Goal: Task Accomplishment & Management: Complete application form

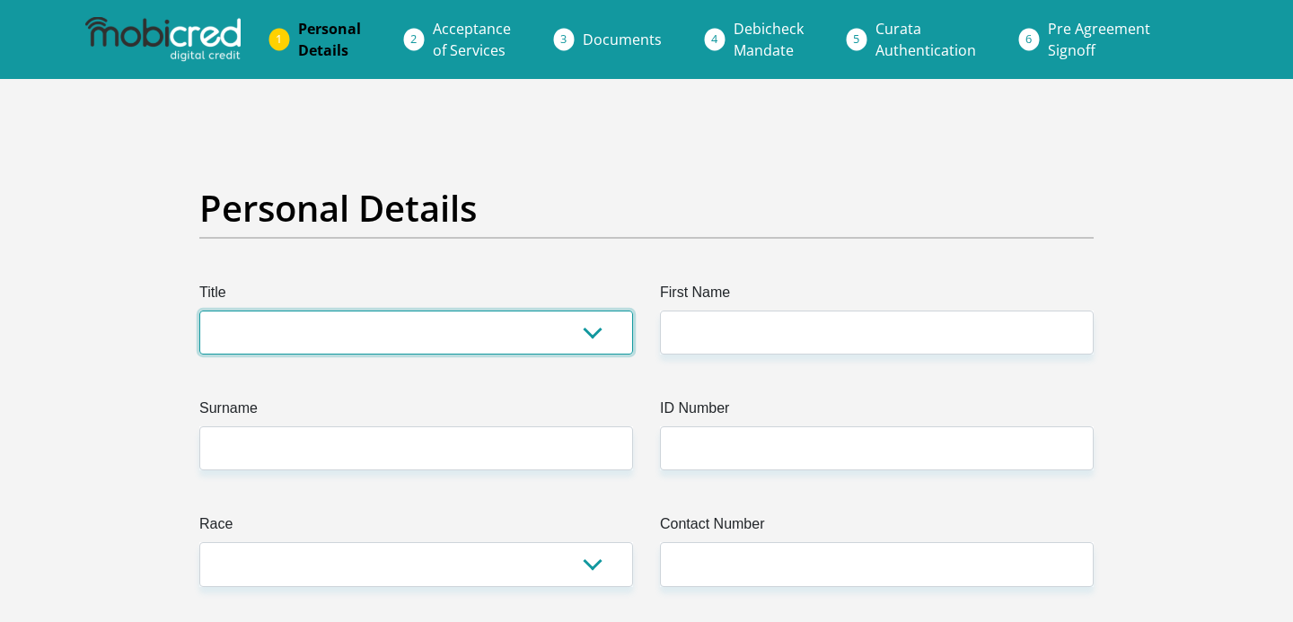
click at [586, 334] on select "Mr Ms Mrs Dr [PERSON_NAME]" at bounding box center [416, 333] width 434 height 44
select select "Ms"
click at [199, 311] on select "Mr Ms Mrs Dr [PERSON_NAME]" at bounding box center [416, 333] width 434 height 44
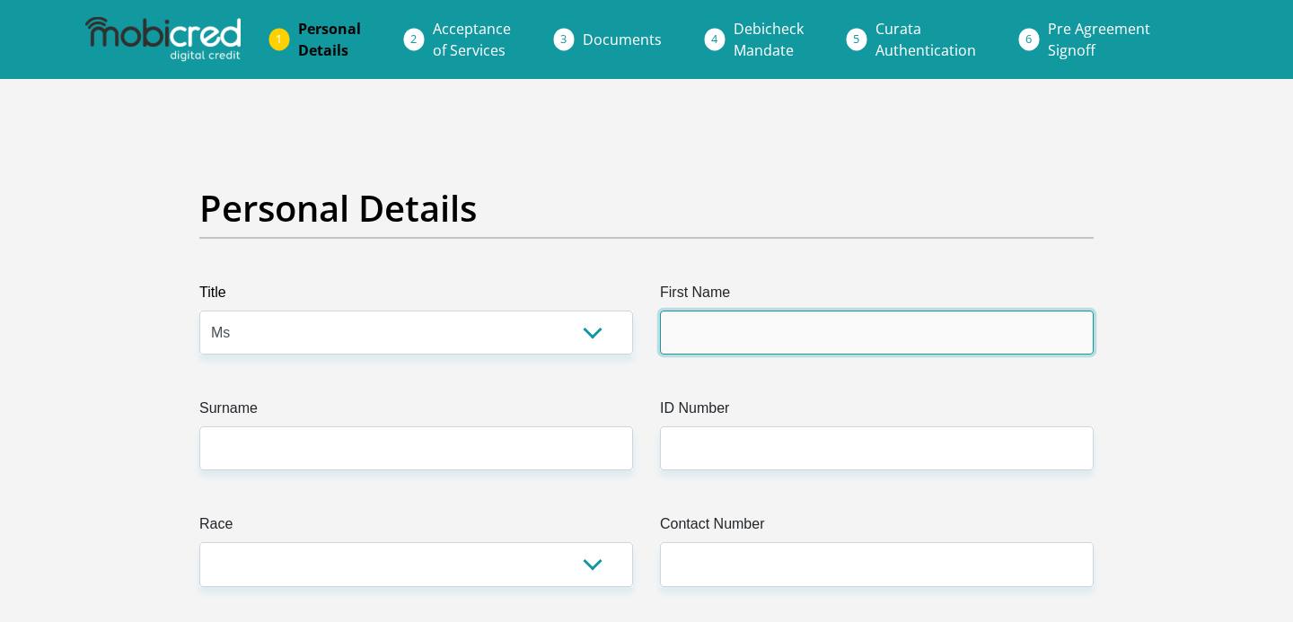
click at [760, 313] on input "First Name" at bounding box center [877, 333] width 434 height 44
type input "[PERSON_NAME]"
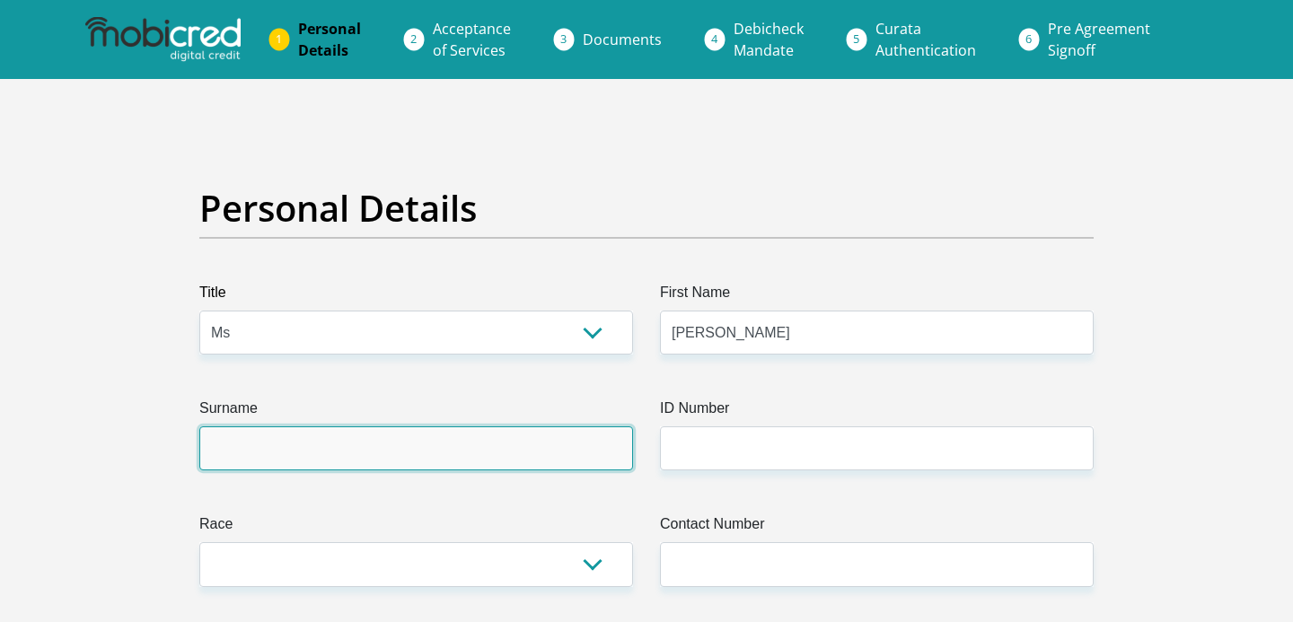
type input "[PERSON_NAME]"
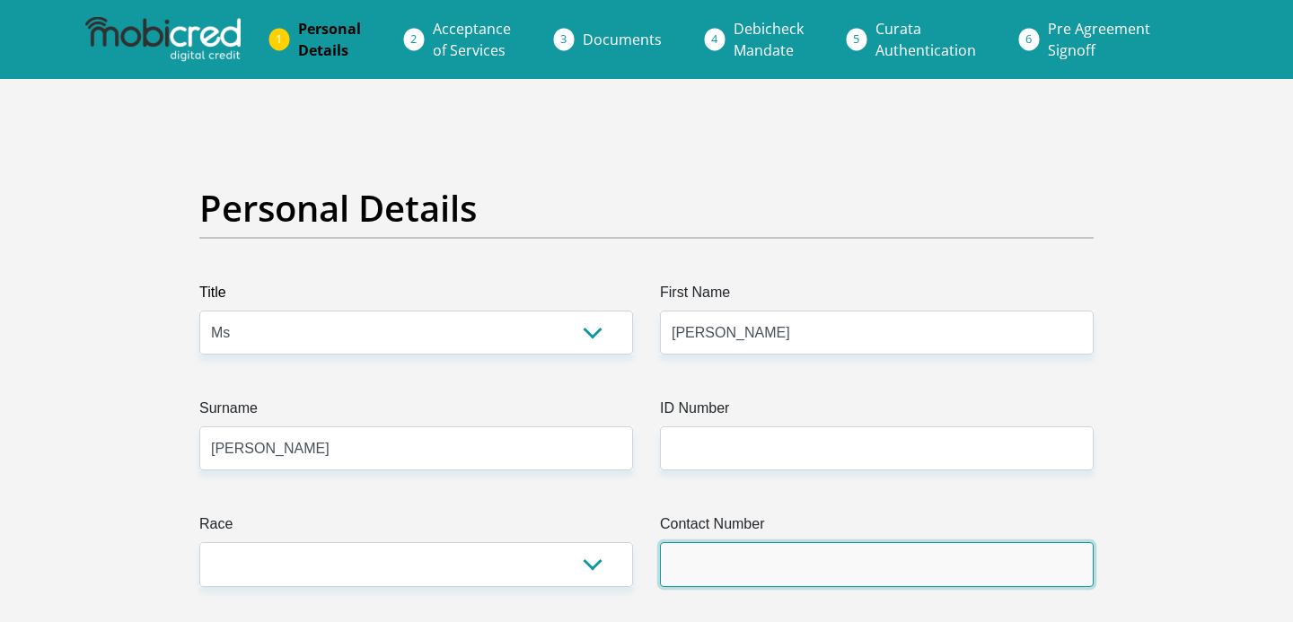
type input "0713508717"
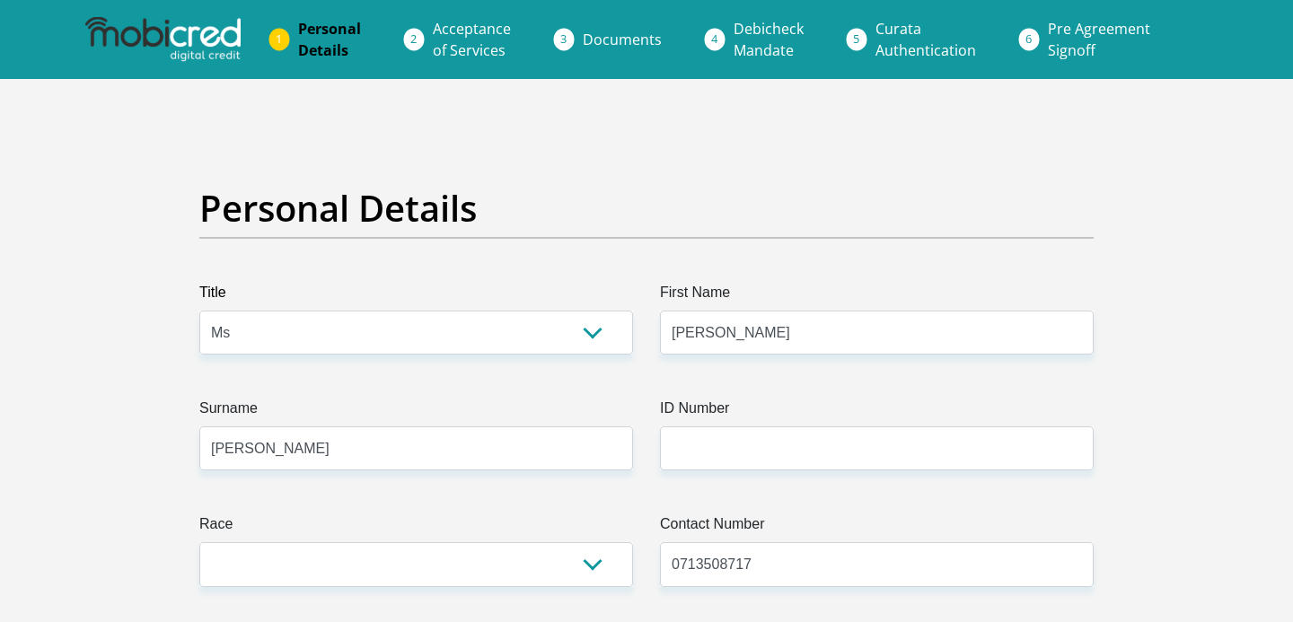
select select "ZAF"
type input "[STREET_ADDRESS][PERSON_NAME][PERSON_NAME] midrand"
type input "Black"
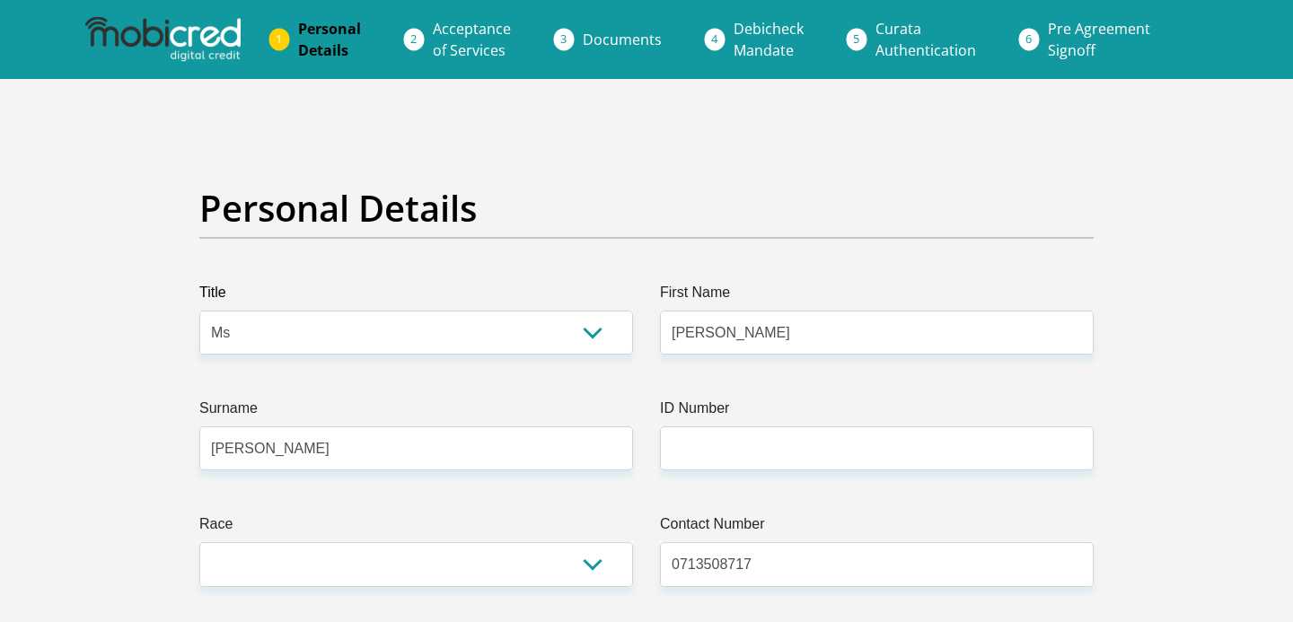
type input "1685"
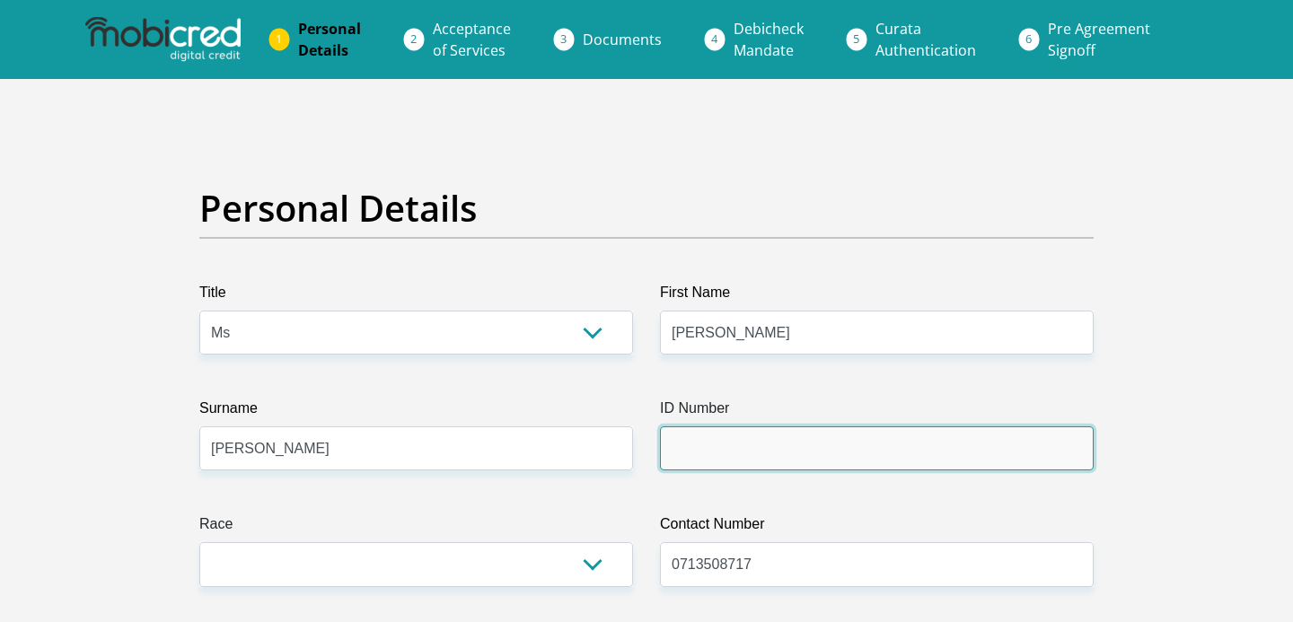
click at [763, 460] on input "ID Number" at bounding box center [877, 449] width 434 height 44
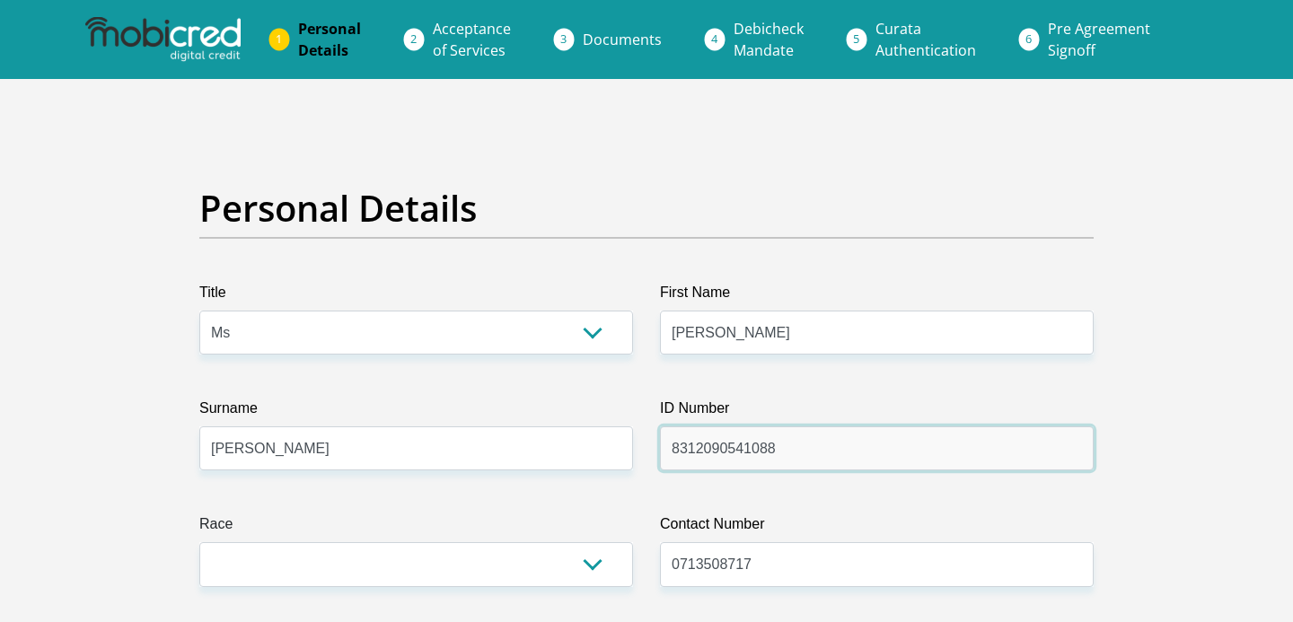
type input "8312090541088"
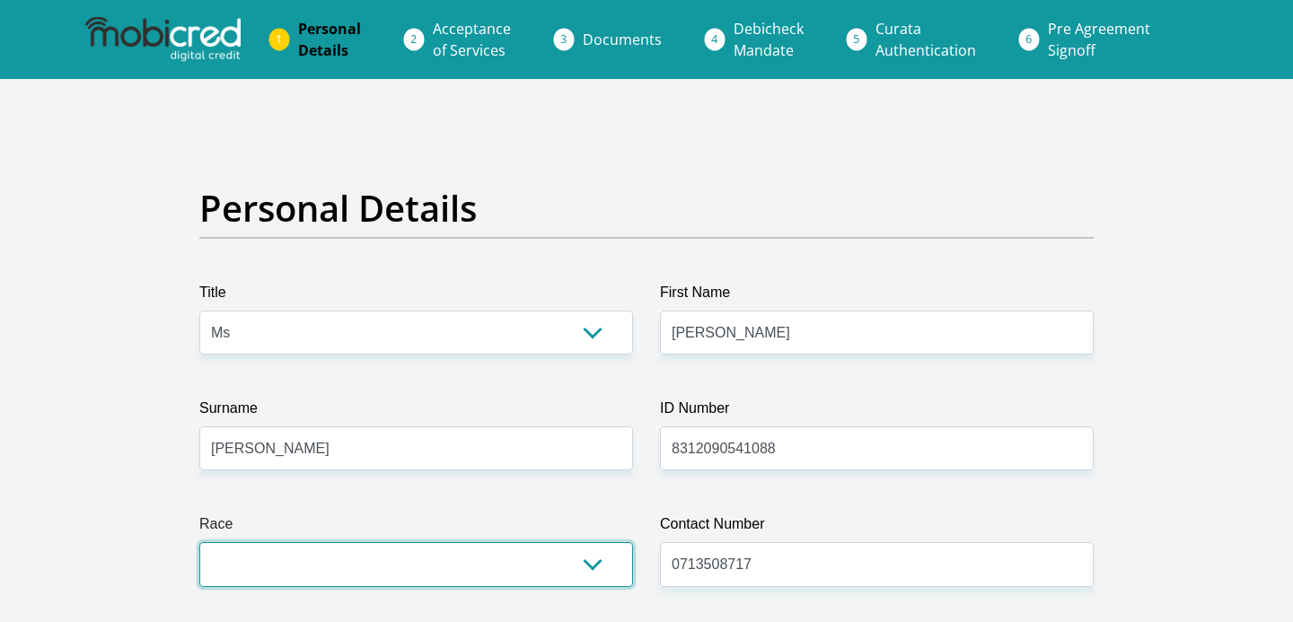
click at [595, 565] on select "Black Coloured Indian White Other" at bounding box center [416, 565] width 434 height 44
select select "2"
click at [199, 543] on select "Black Coloured Indian White Other" at bounding box center [416, 565] width 434 height 44
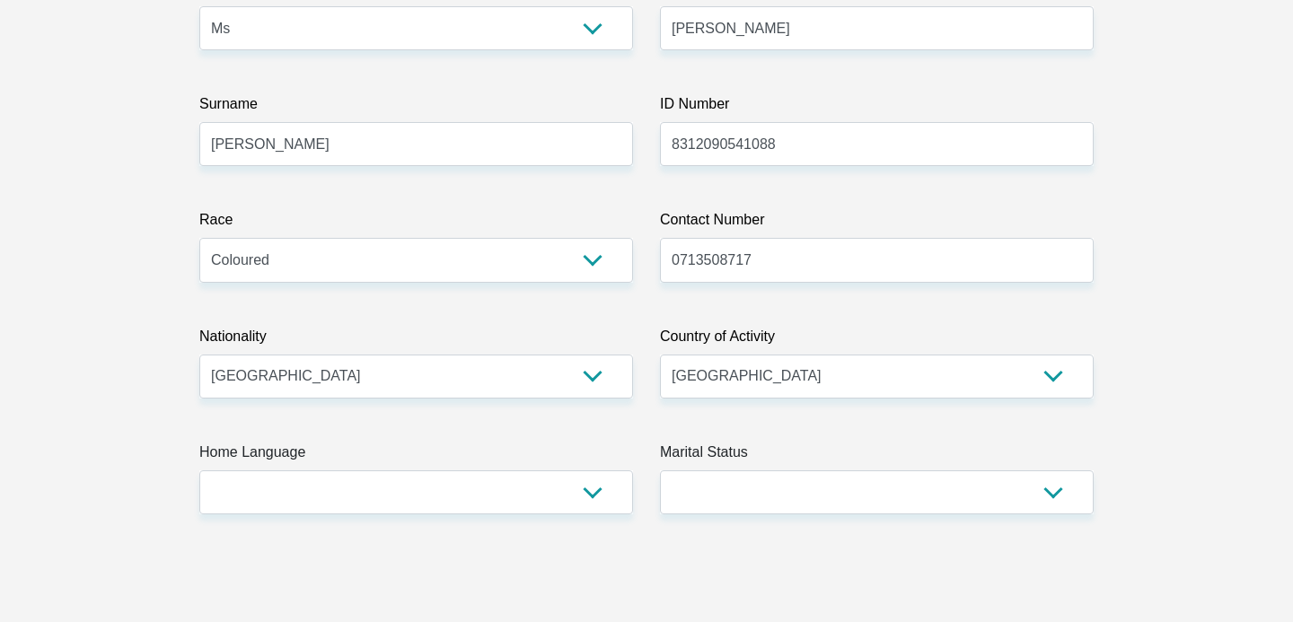
scroll to position [395, 0]
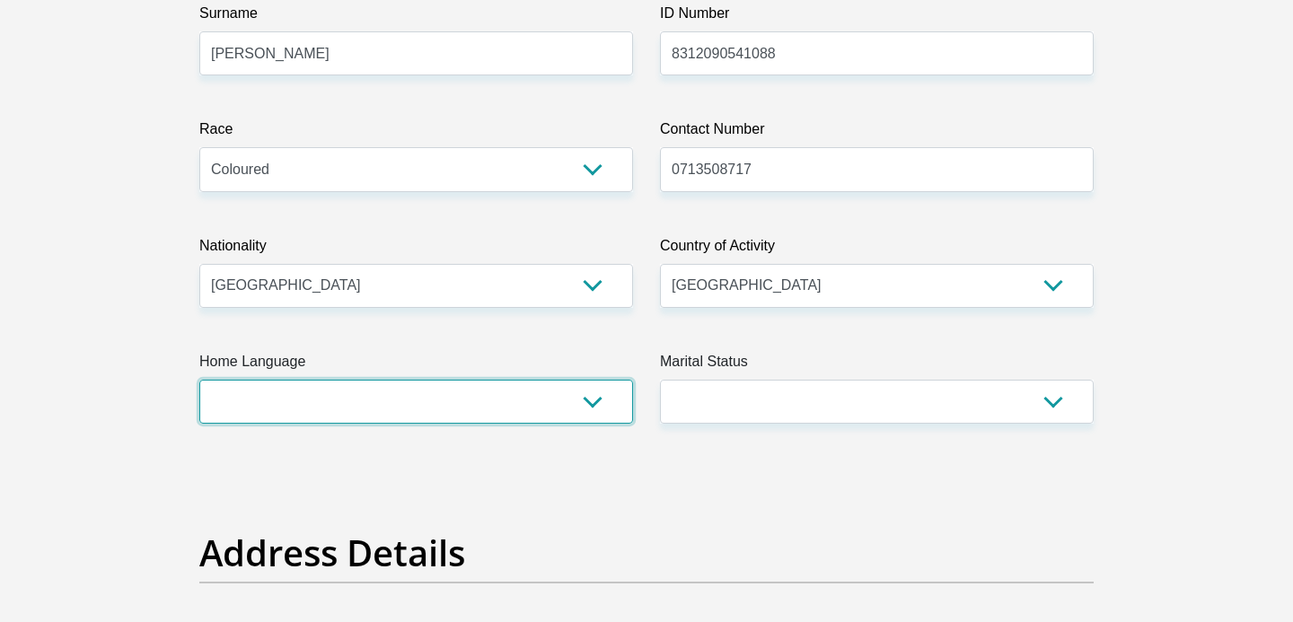
click at [595, 403] on select "Afrikaans English Sepedi South Ndebele Southern Sotho Swati Tsonga Tswana Venda…" at bounding box center [416, 402] width 434 height 44
select select "eng"
click at [199, 380] on select "Afrikaans English Sepedi South Ndebele Southern Sotho Swati Tsonga Tswana Venda…" at bounding box center [416, 402] width 434 height 44
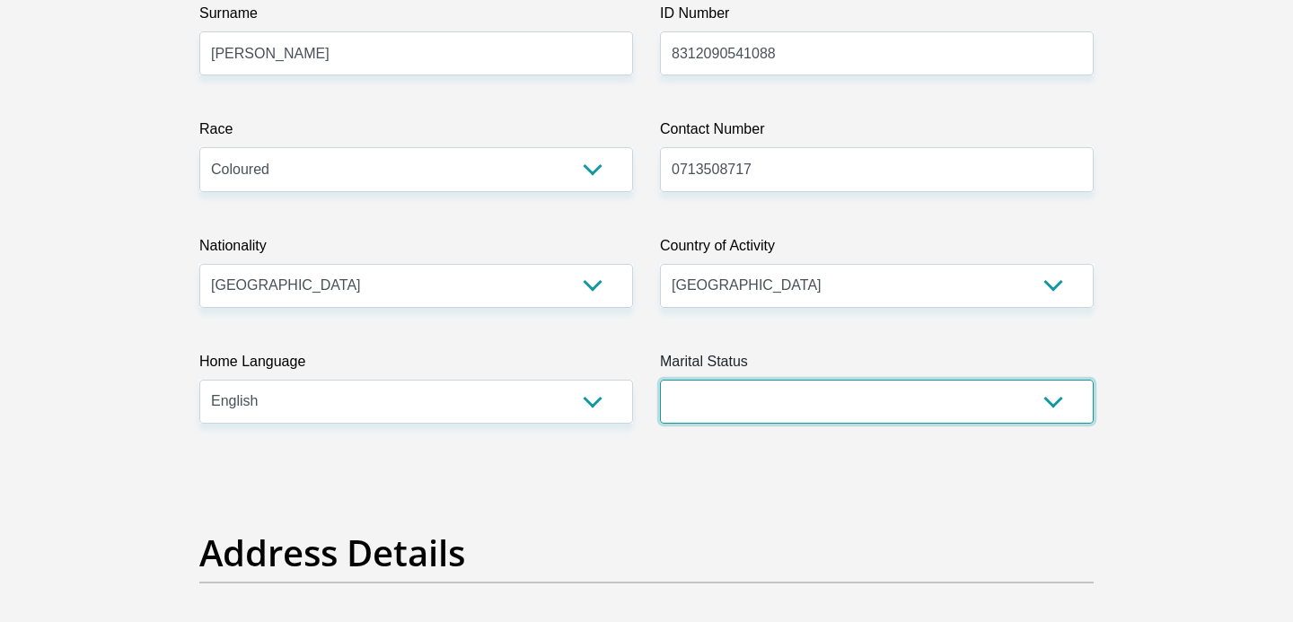
click at [801, 413] on select "Married ANC Single Divorced Widowed Married COP or Customary Law" at bounding box center [877, 402] width 434 height 44
select select "3"
click at [660, 380] on select "Married ANC Single Divorced Widowed Married COP or Customary Law" at bounding box center [877, 402] width 434 height 44
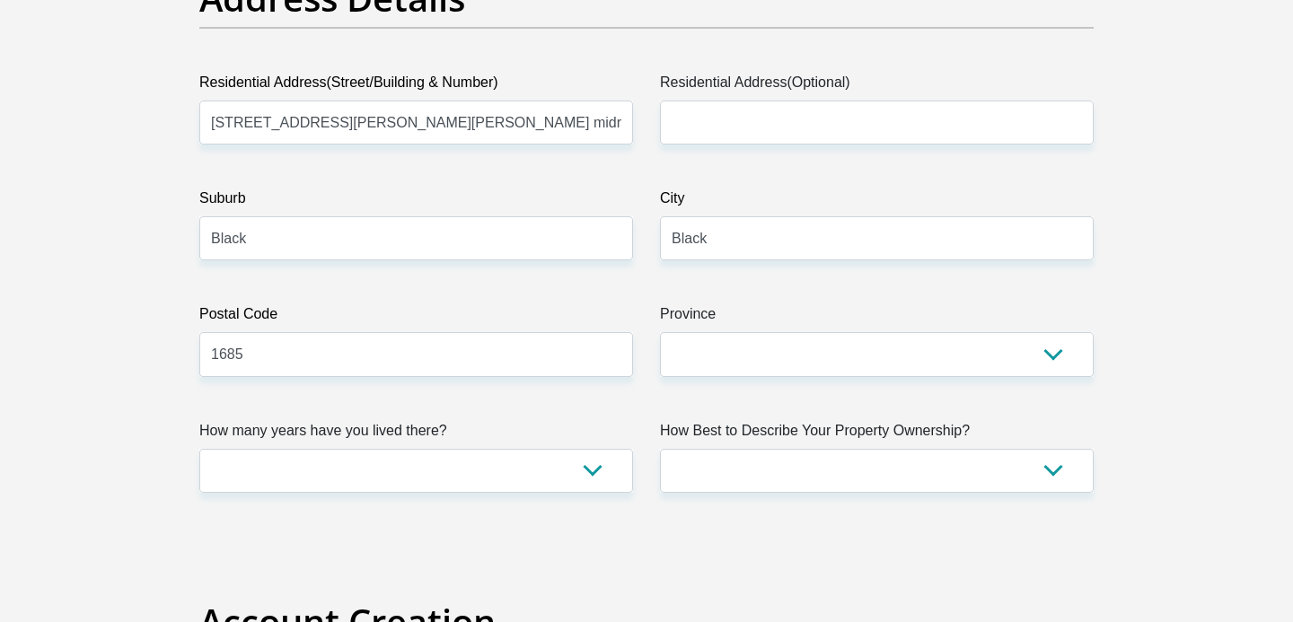
scroll to position [1006, 0]
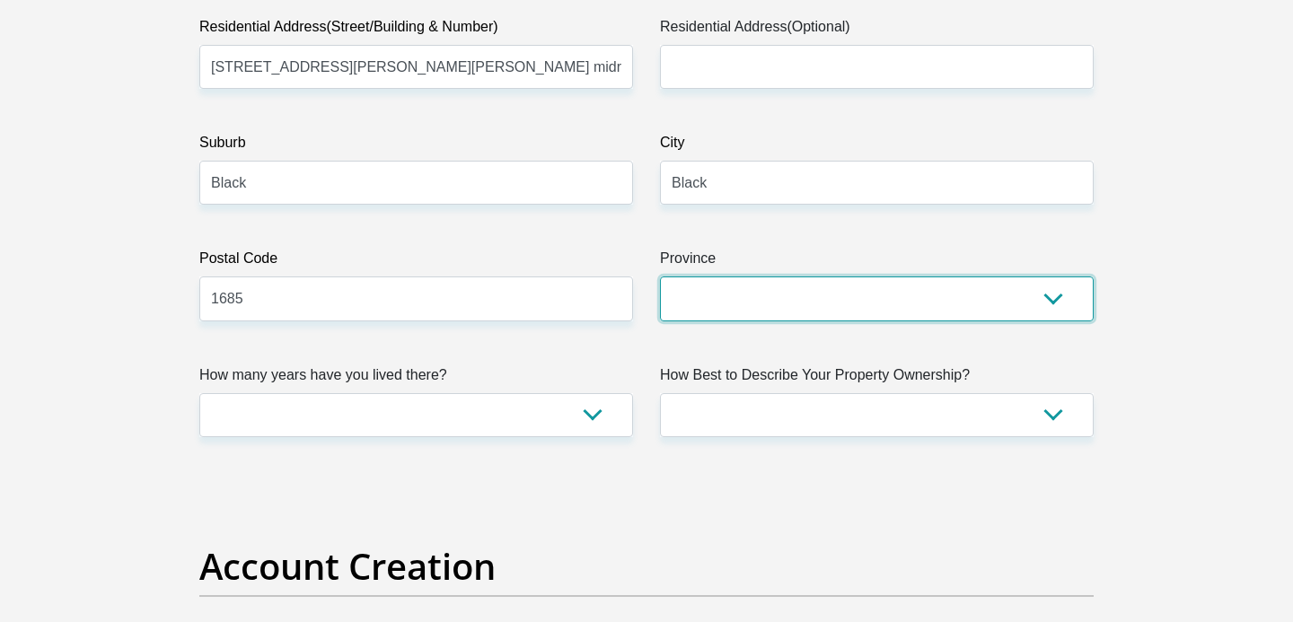
click at [1036, 311] on select "Eastern Cape Free State [GEOGRAPHIC_DATA] [GEOGRAPHIC_DATA][DATE] [GEOGRAPHIC_D…" at bounding box center [877, 299] width 434 height 44
select select "Gauteng"
click at [660, 277] on select "Eastern Cape Free State [GEOGRAPHIC_DATA] [GEOGRAPHIC_DATA][DATE] [GEOGRAPHIC_D…" at bounding box center [877, 299] width 434 height 44
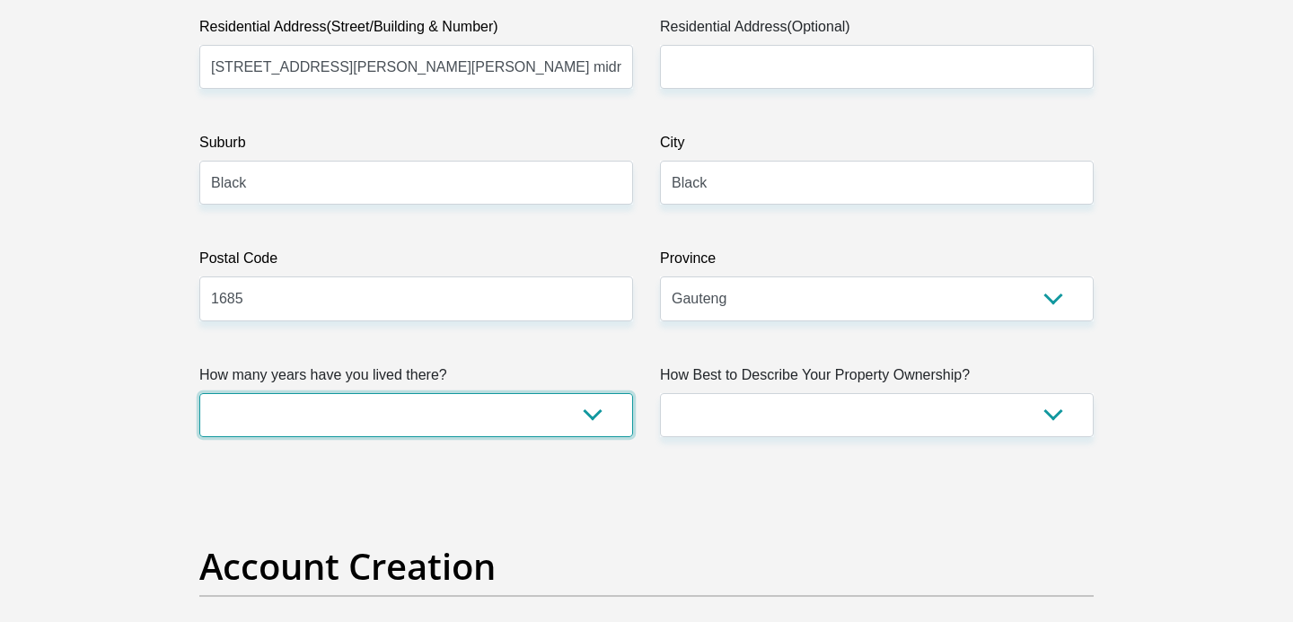
click at [582, 419] on select "less than 1 year 1-3 years 3-5 years 5+ years" at bounding box center [416, 415] width 434 height 44
select select "4"
click at [199, 393] on select "less than 1 year 1-3 years 3-5 years 5+ years" at bounding box center [416, 415] width 434 height 44
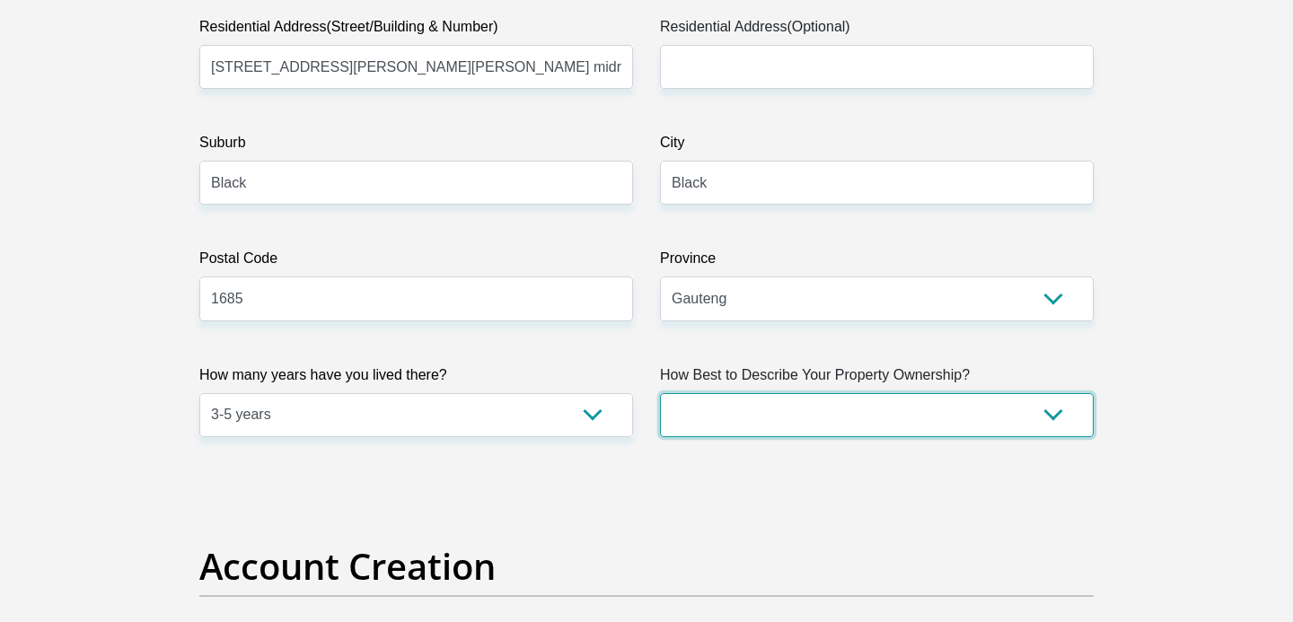
click at [1054, 413] on select "Owned Rented Family Owned Company Dwelling" at bounding box center [877, 415] width 434 height 44
select select "Rented"
click at [660, 393] on select "Owned Rented Family Owned Company Dwelling" at bounding box center [877, 415] width 434 height 44
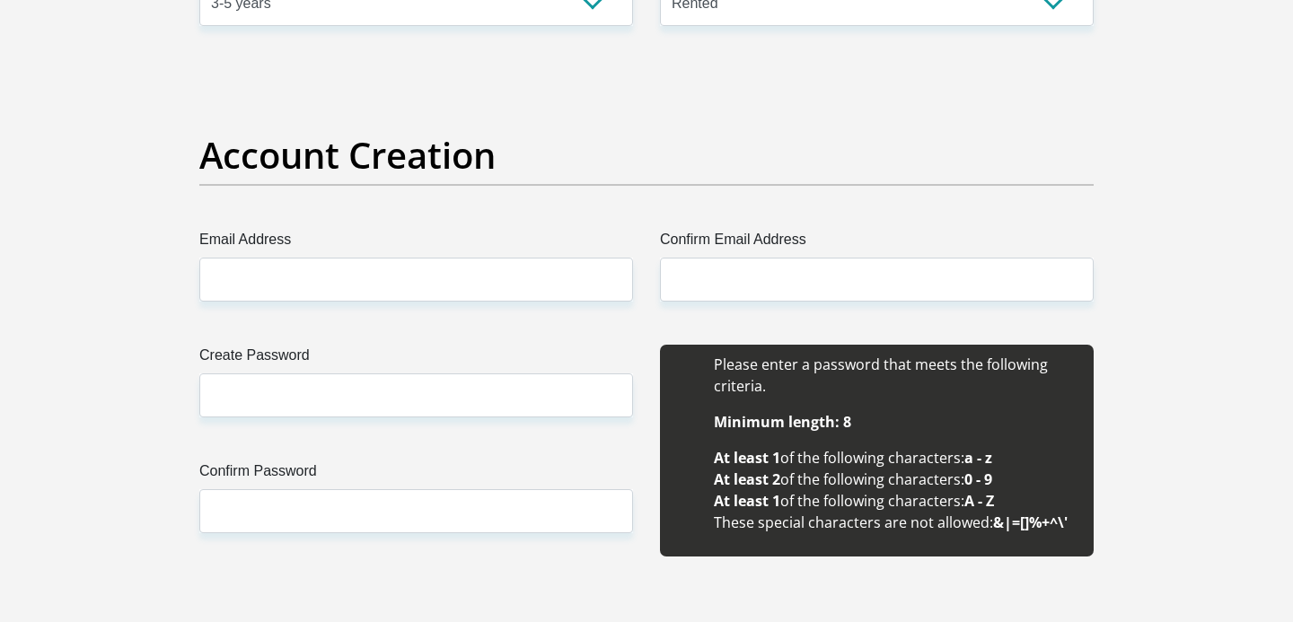
scroll to position [1437, 0]
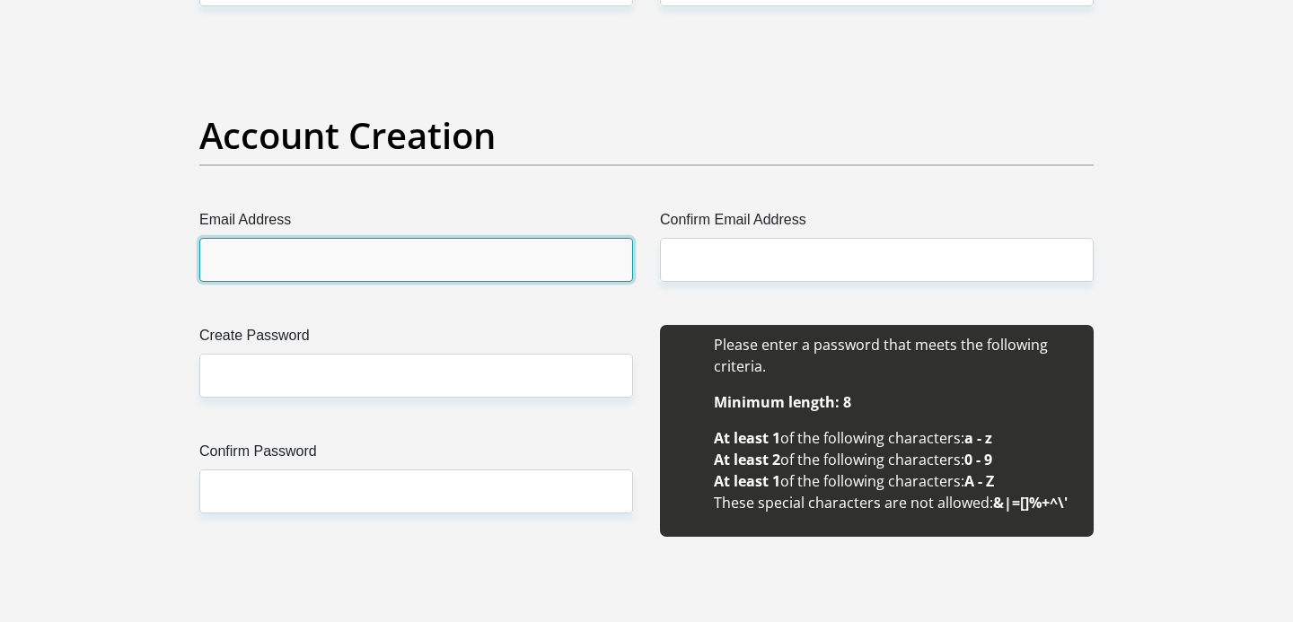
click at [397, 260] on input "Email Address" at bounding box center [416, 260] width 434 height 44
type input "[EMAIL_ADDRESS][DOMAIN_NAME]"
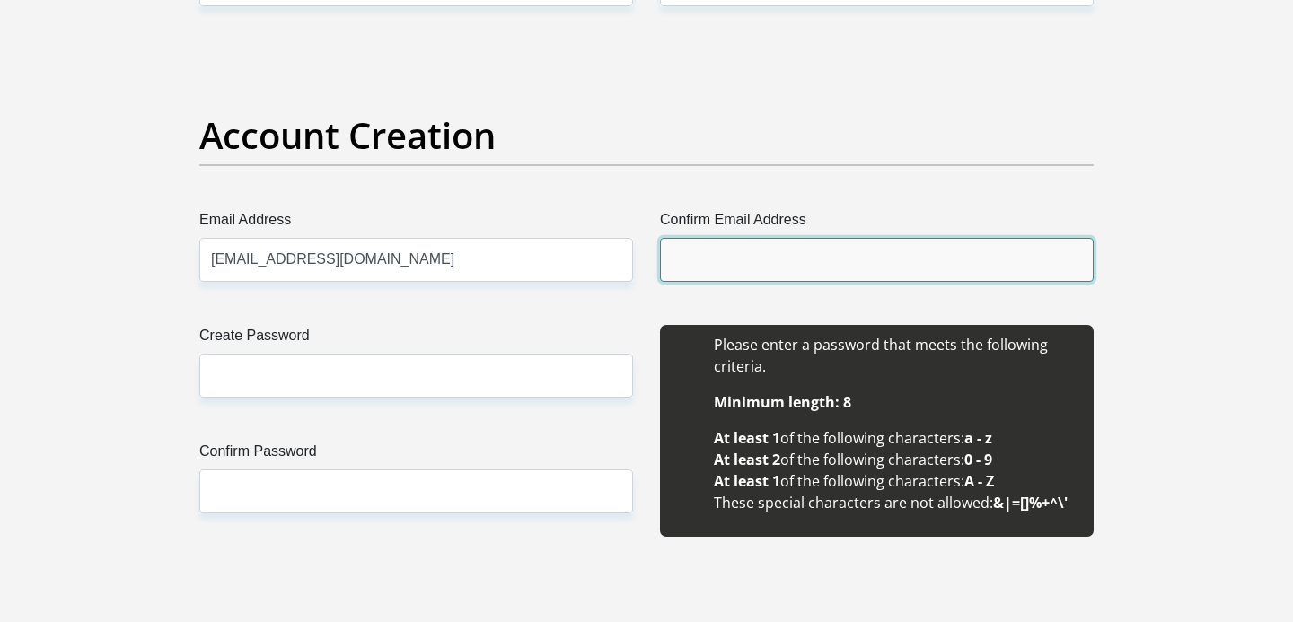
type input "[EMAIL_ADDRESS][DOMAIN_NAME]"
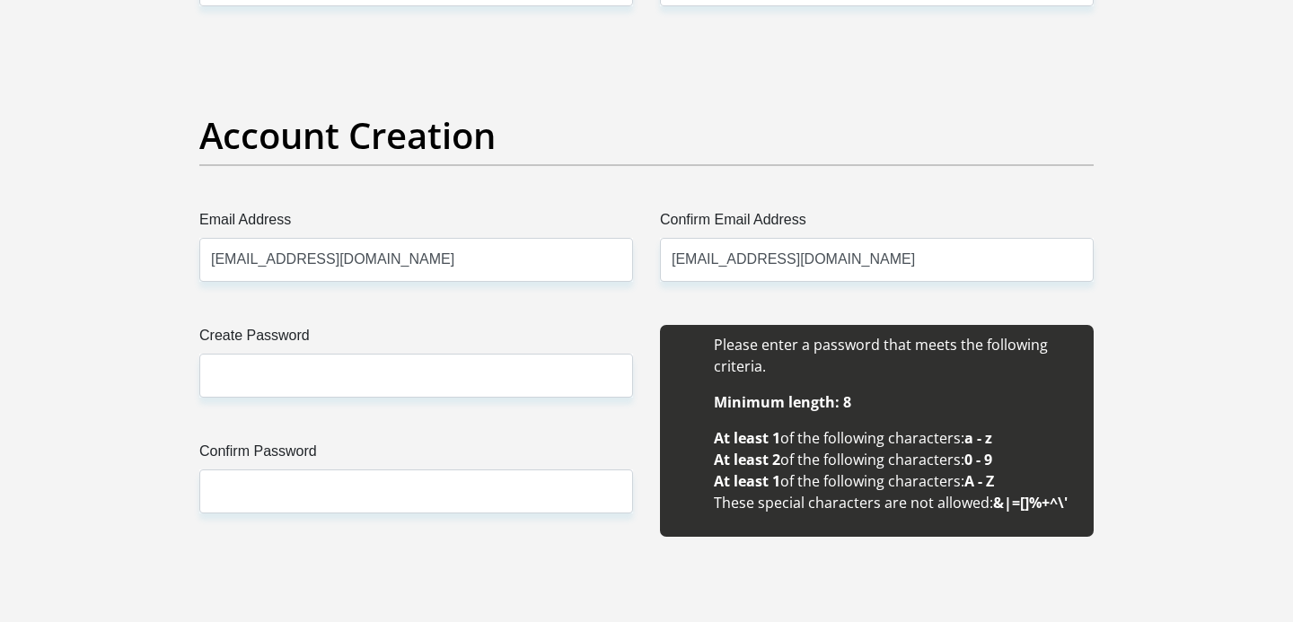
type input "[PERSON_NAME]"
type input "0713508717"
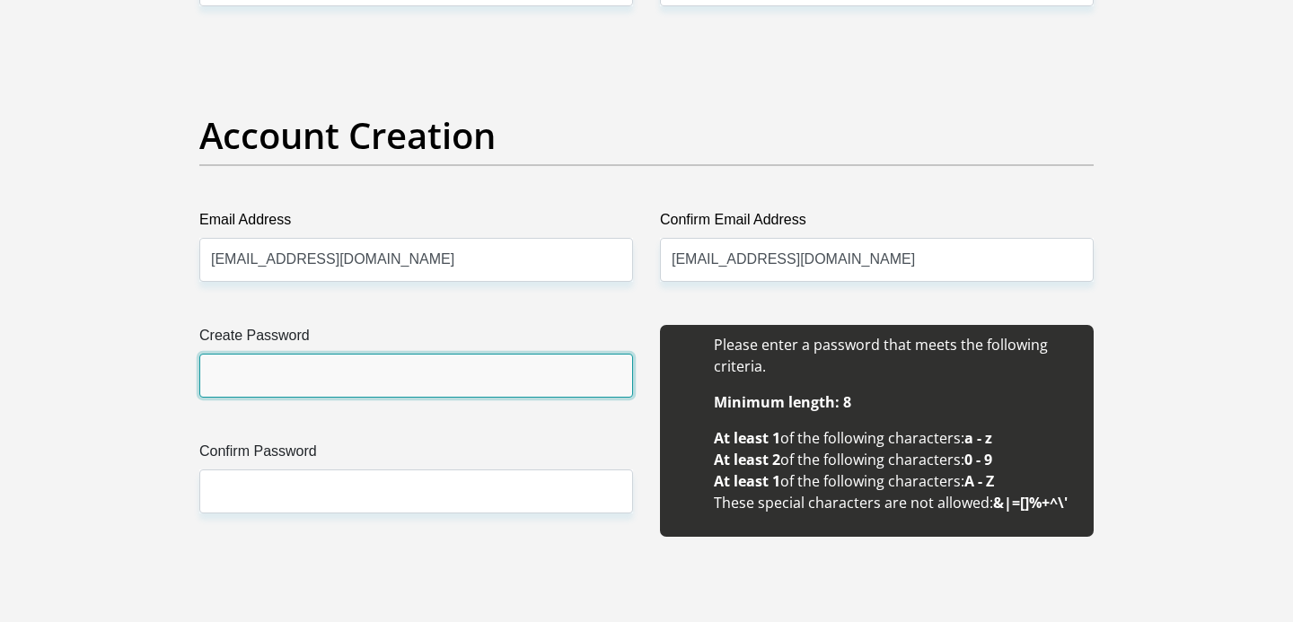
click at [369, 384] on input "Create Password" at bounding box center [416, 376] width 434 height 44
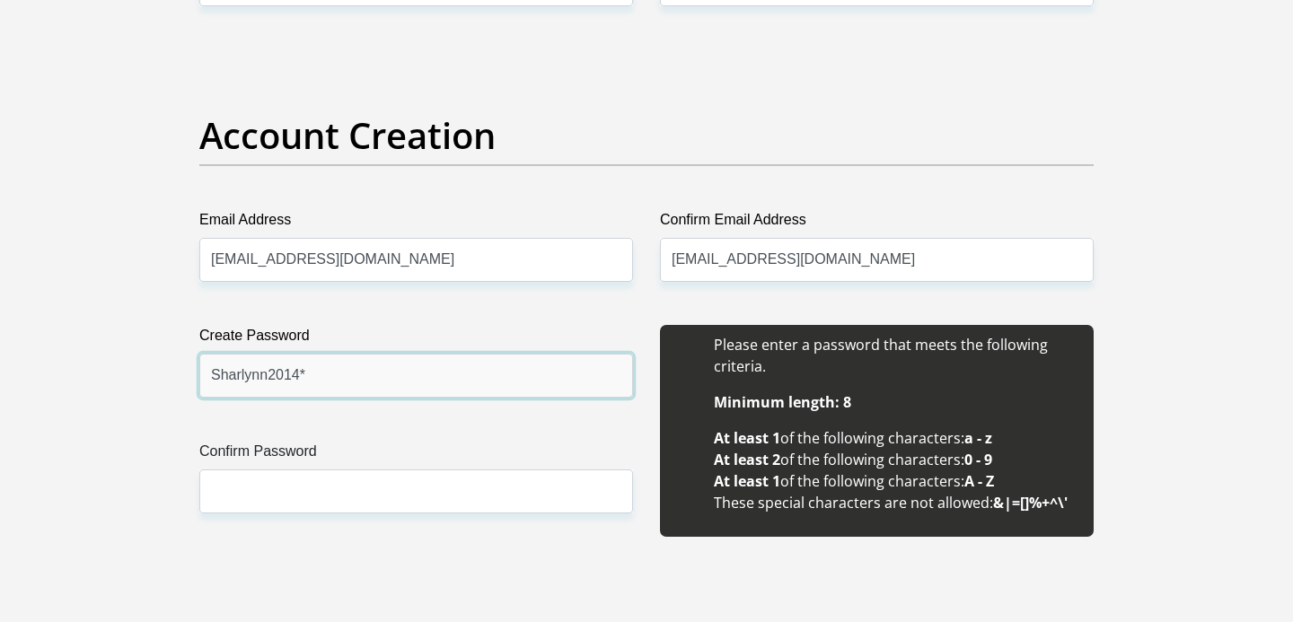
type input "Sharlynn2014*"
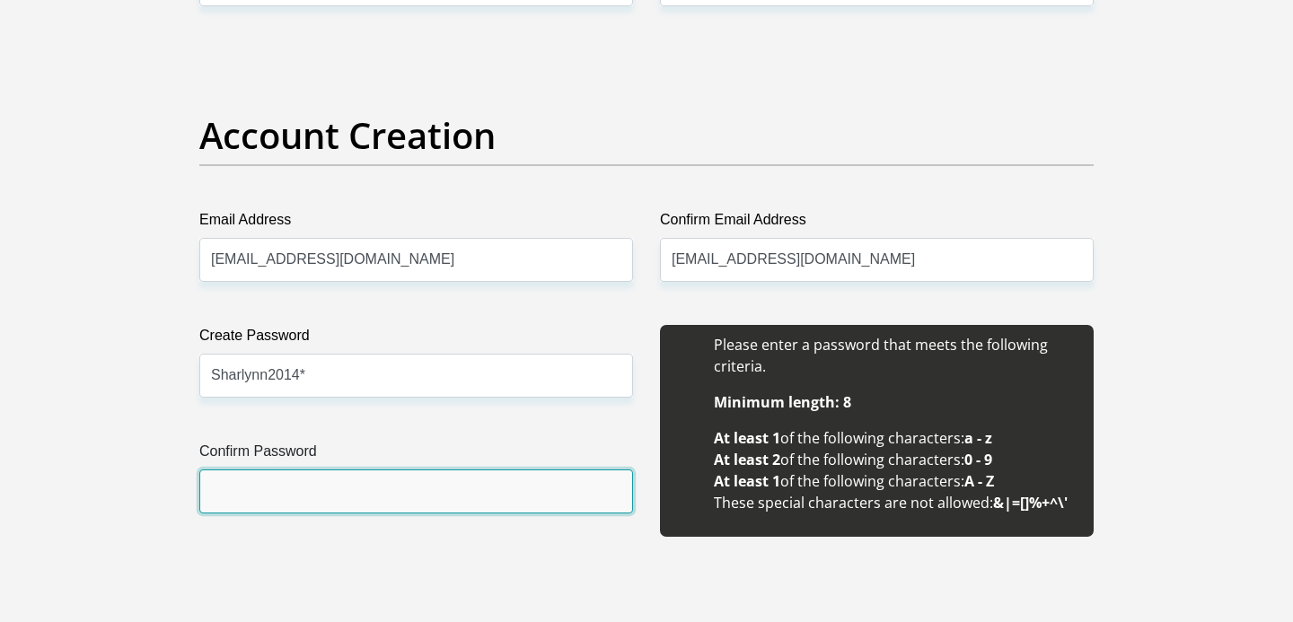
click at [245, 490] on input "Confirm Password" at bounding box center [416, 492] width 434 height 44
type input "Sharlynn2014*"
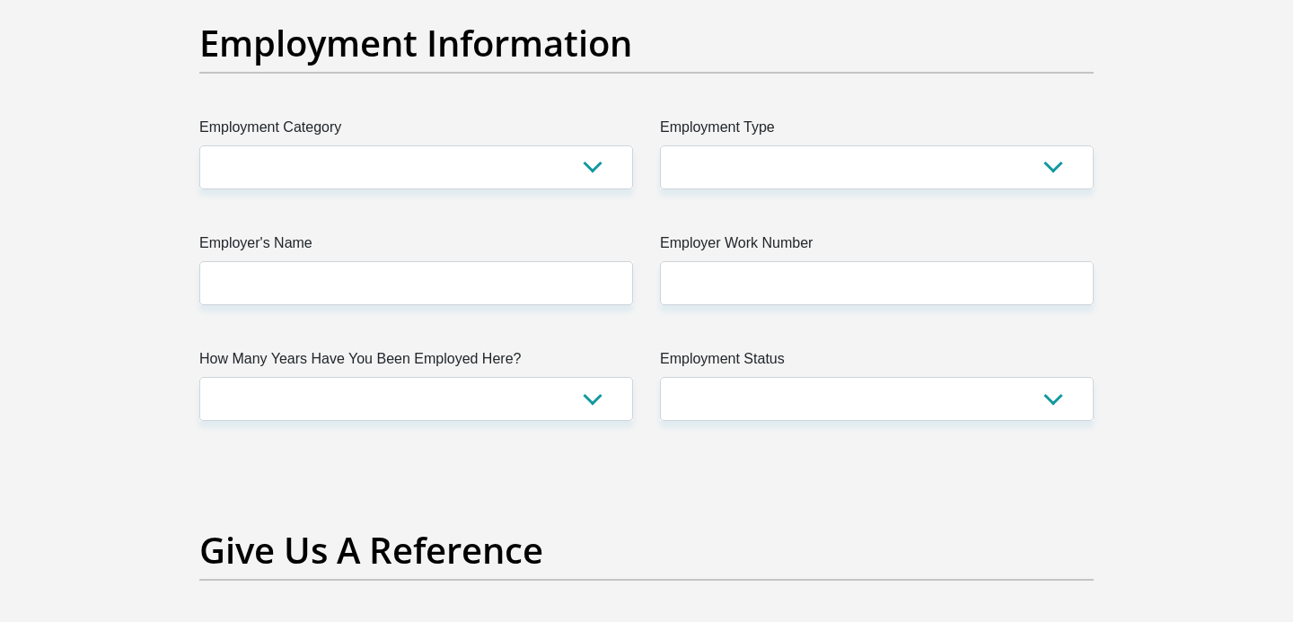
scroll to position [3305, 0]
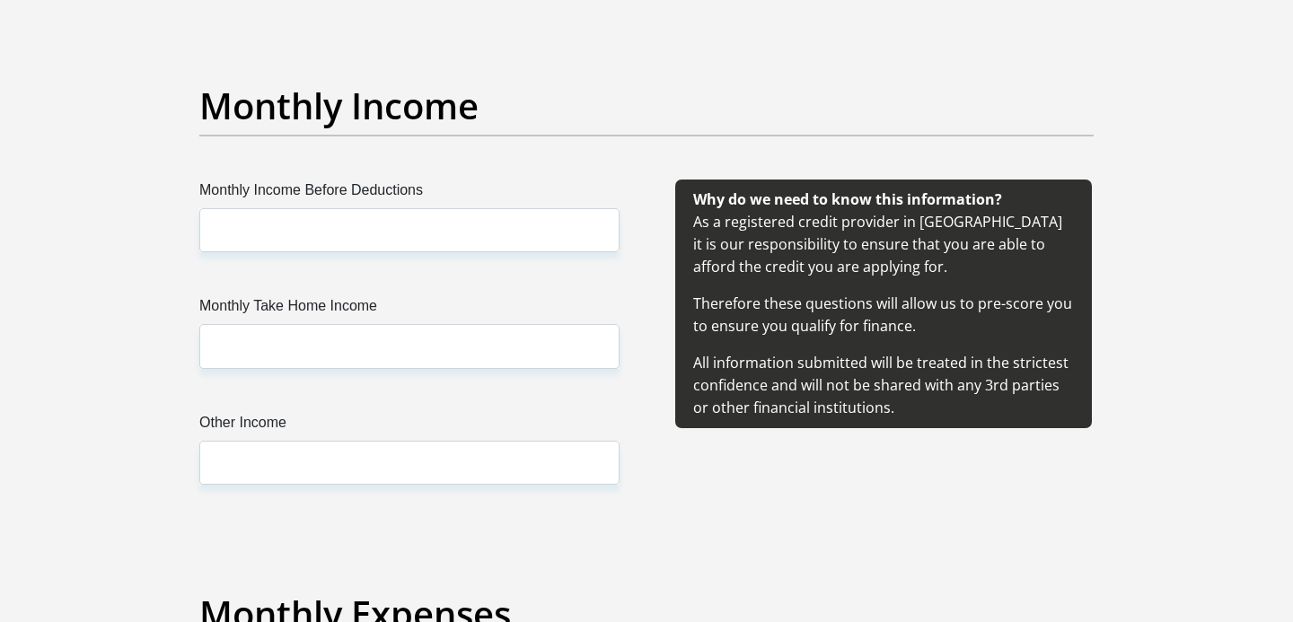
scroll to position [2012, 0]
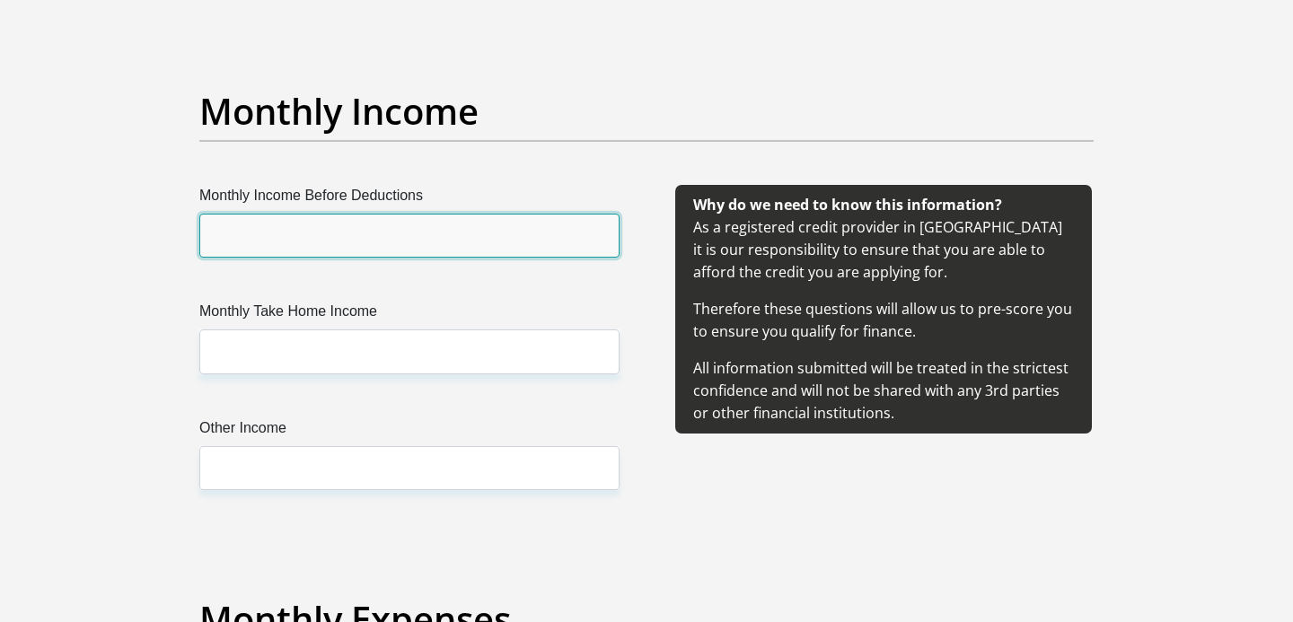
click at [426, 234] on input "Monthly Income Before Deductions" at bounding box center [409, 236] width 420 height 44
type input "35186.00"
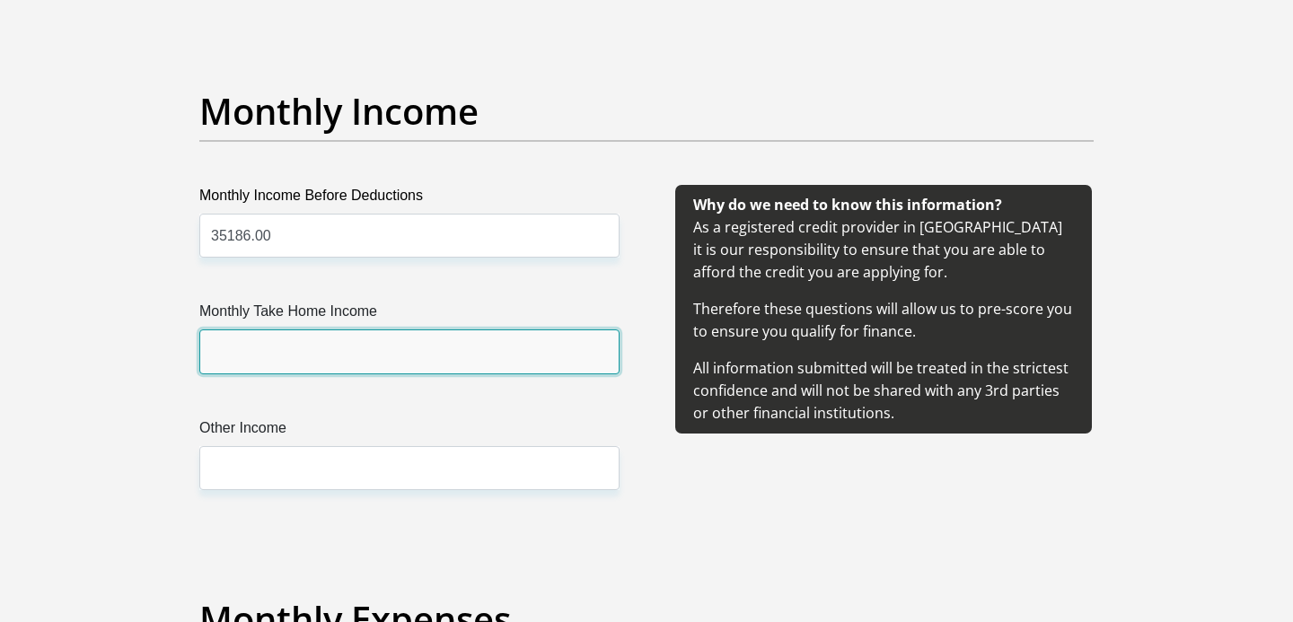
click at [330, 350] on input "Monthly Take Home Income" at bounding box center [409, 352] width 420 height 44
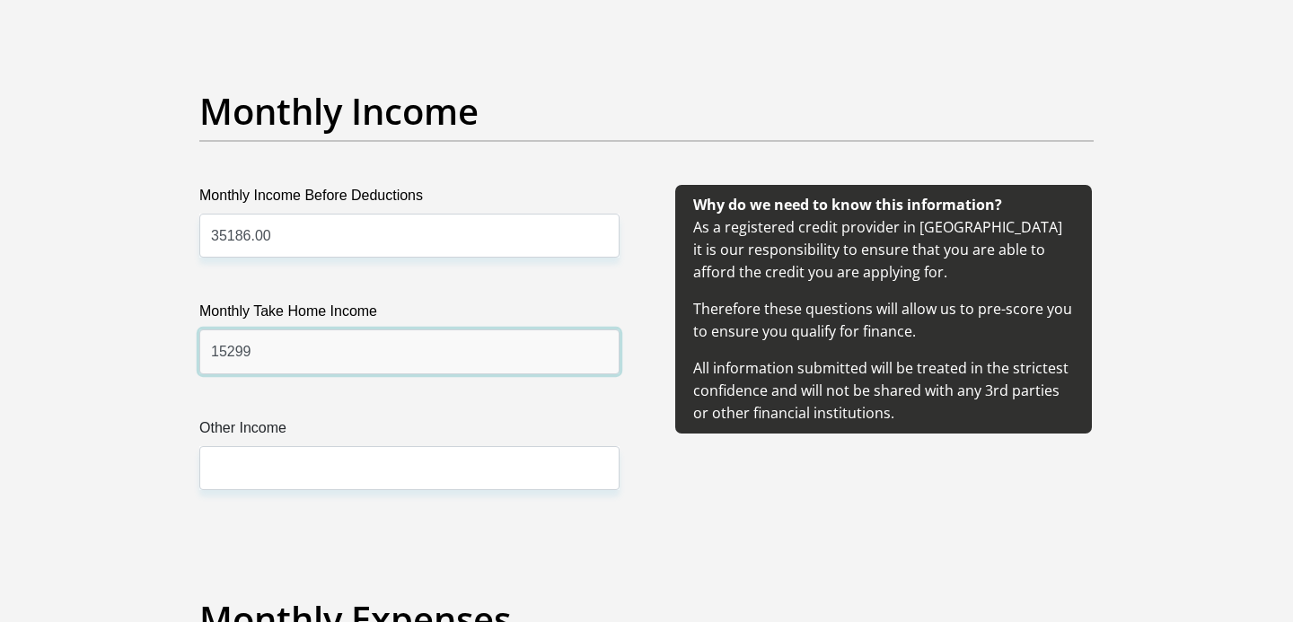
type input "15299"
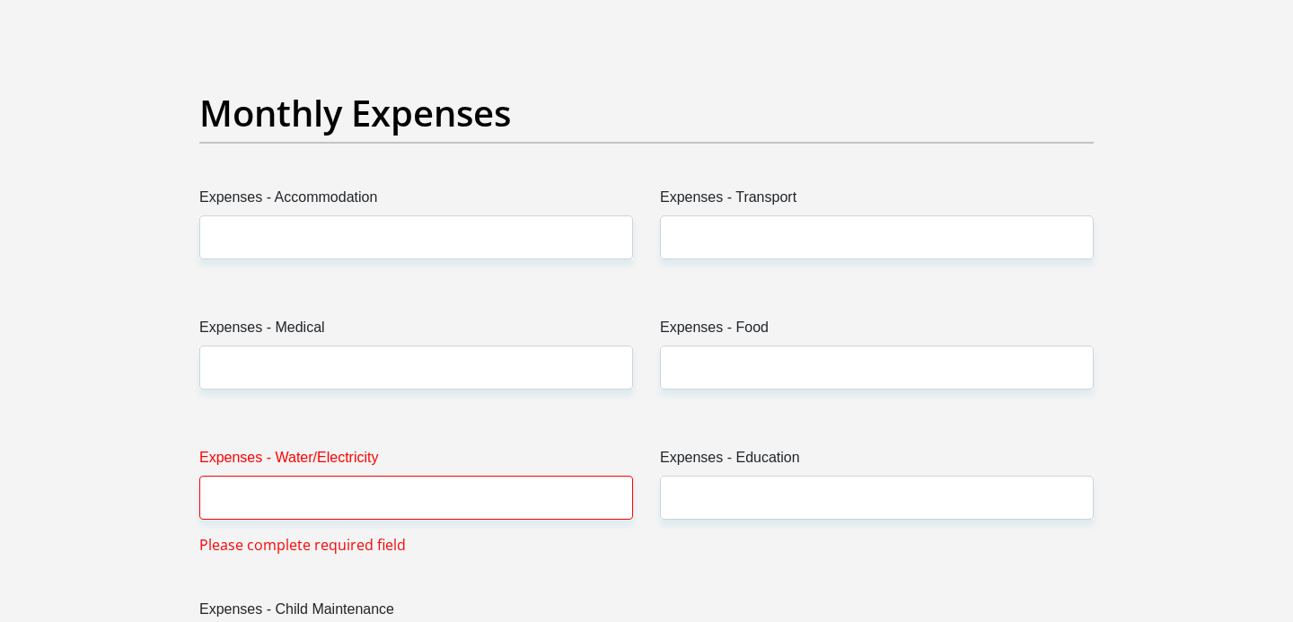
scroll to position [2551, 0]
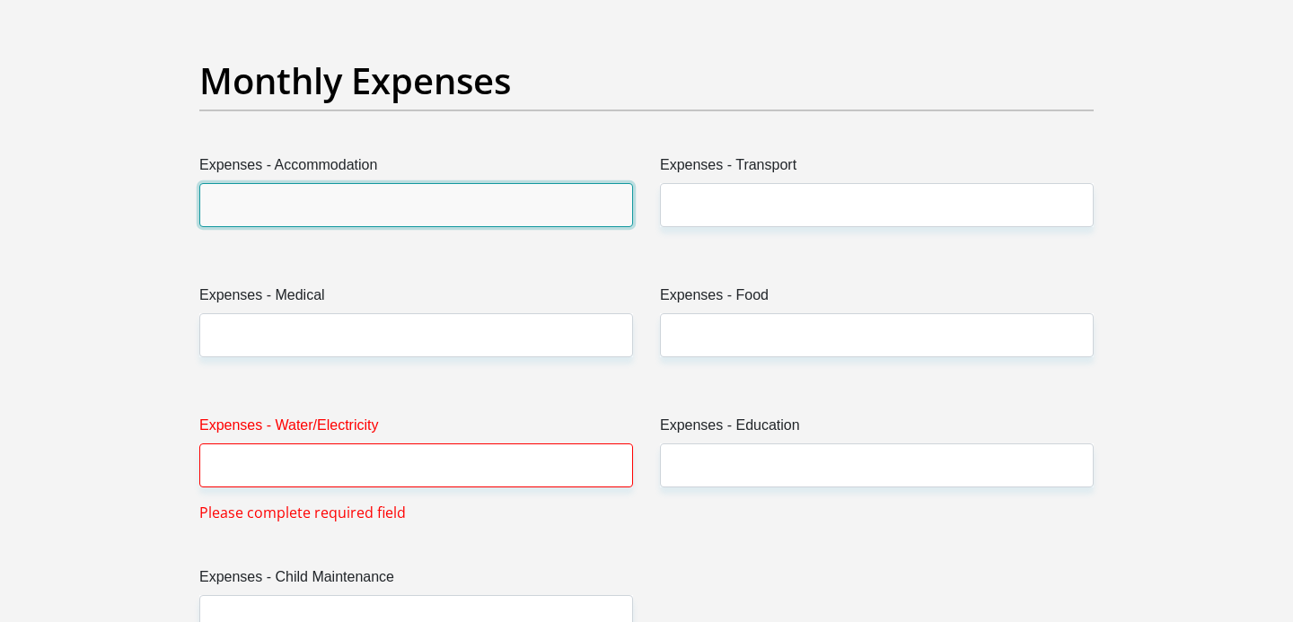
click at [416, 200] on input "Expenses - Accommodation" at bounding box center [416, 205] width 434 height 44
type input "3000"
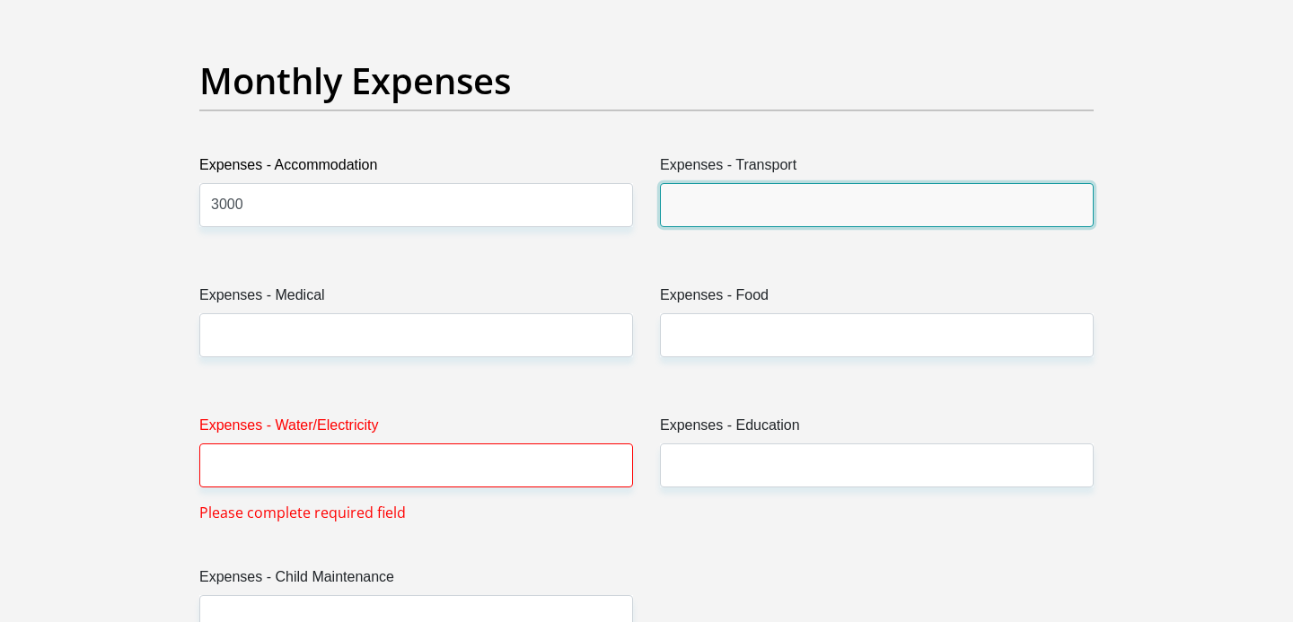
click at [692, 207] on input "Expenses - Transport" at bounding box center [877, 205] width 434 height 44
type input "0"
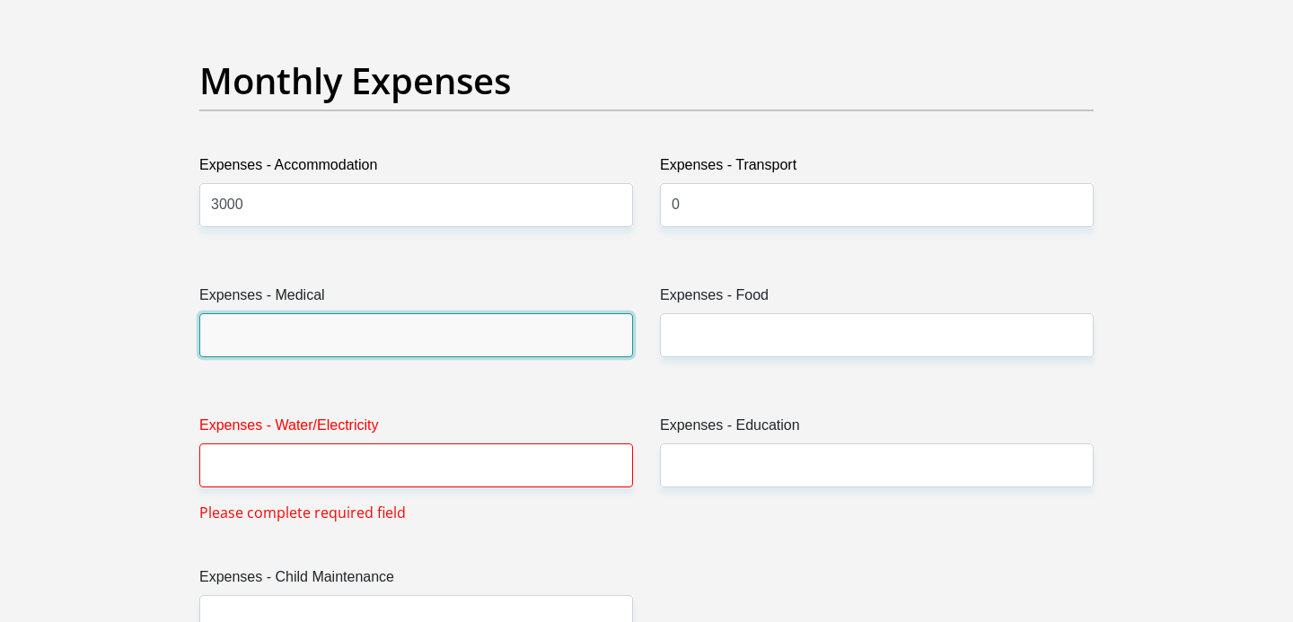
click at [371, 336] on input "Expenses - Medical" at bounding box center [416, 335] width 434 height 44
type input "0"
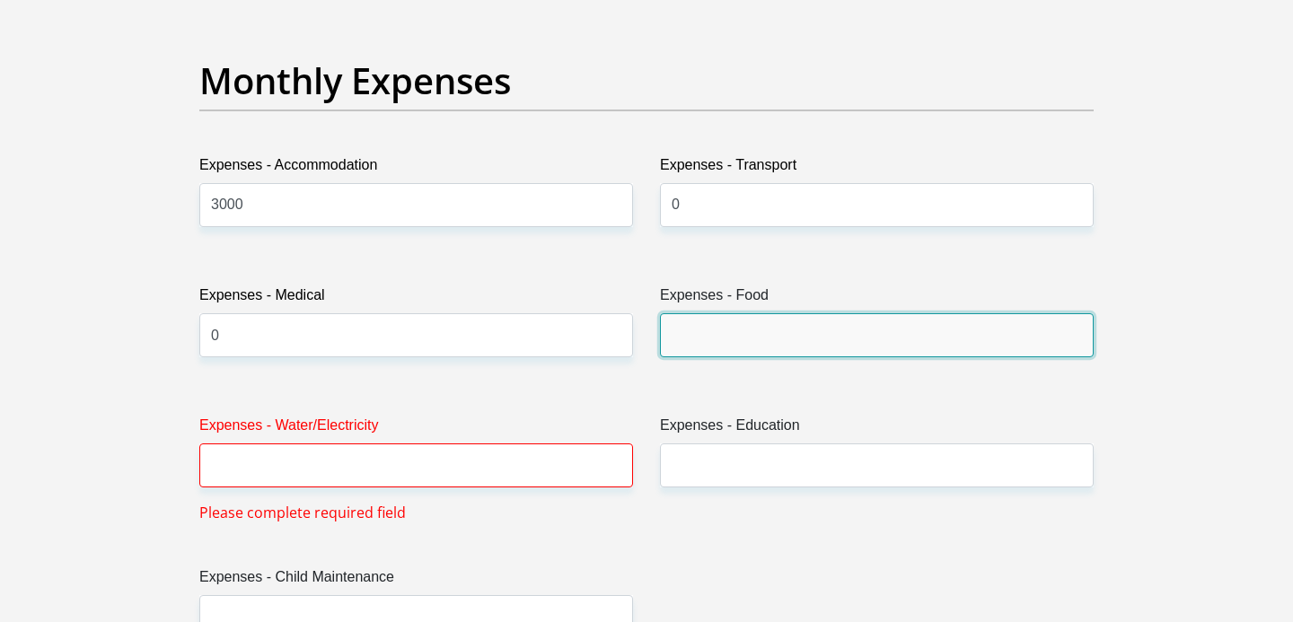
click at [687, 338] on input "Expenses - Food" at bounding box center [877, 335] width 434 height 44
type input "0"
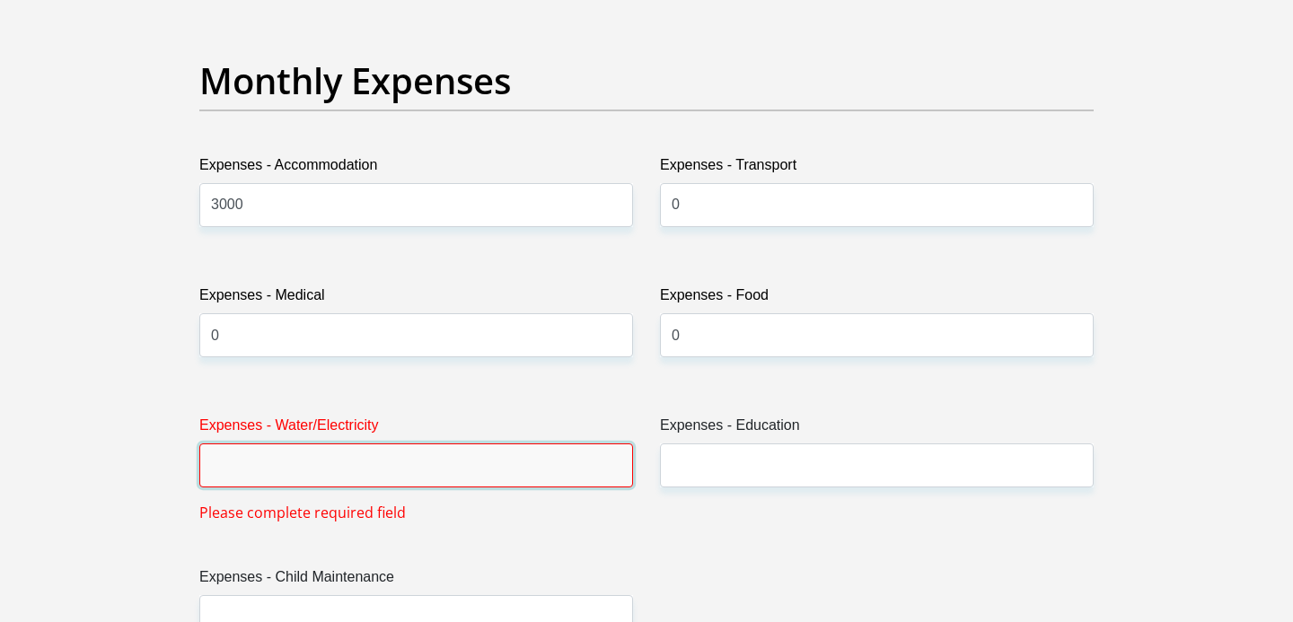
click at [406, 457] on input "Expenses - Water/Electricity" at bounding box center [416, 466] width 434 height 44
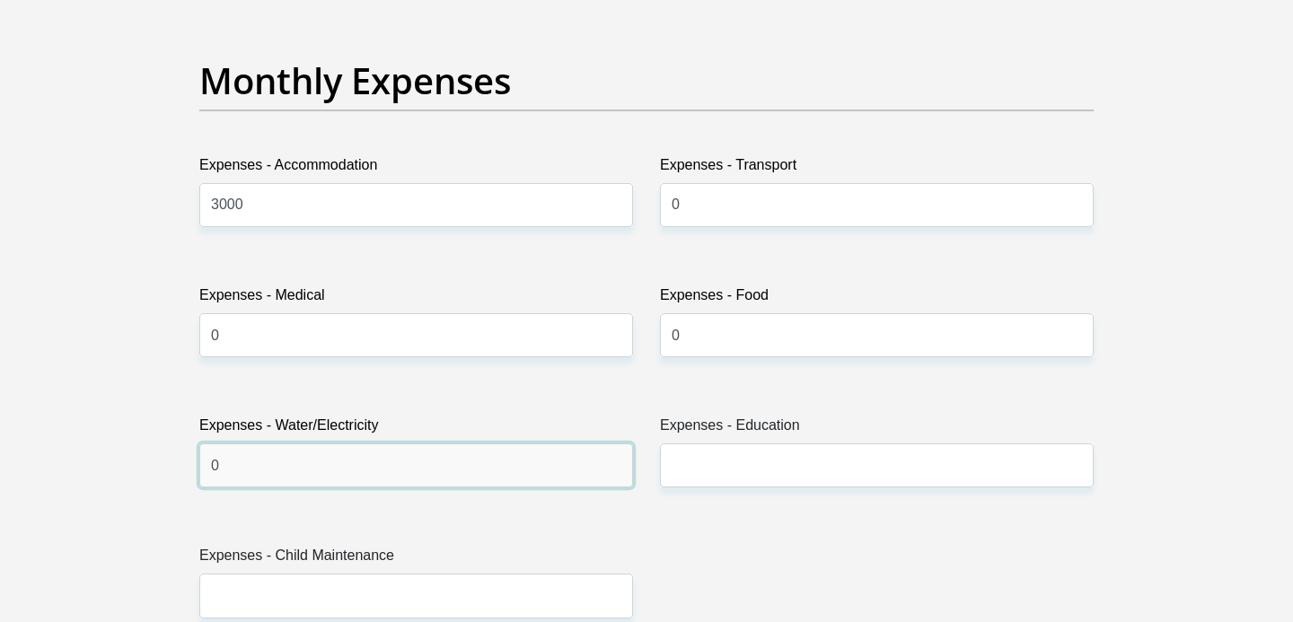
type input "0"
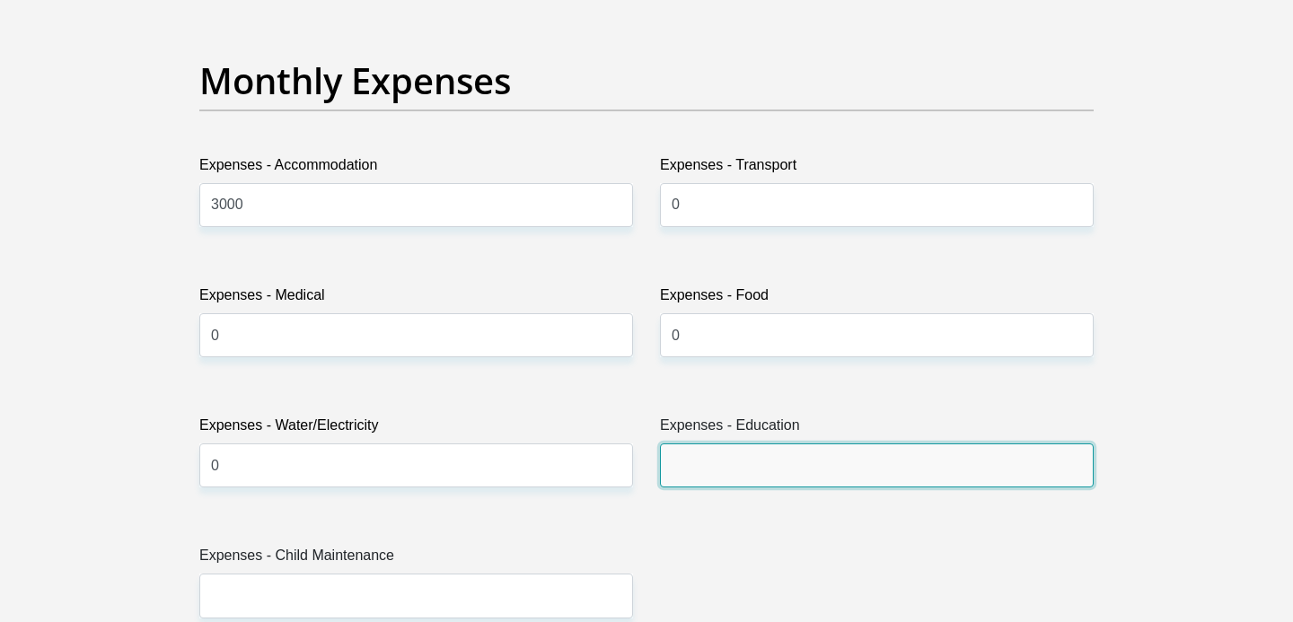
click at [737, 468] on input "Expenses - Education" at bounding box center [877, 466] width 434 height 44
type input "1000"
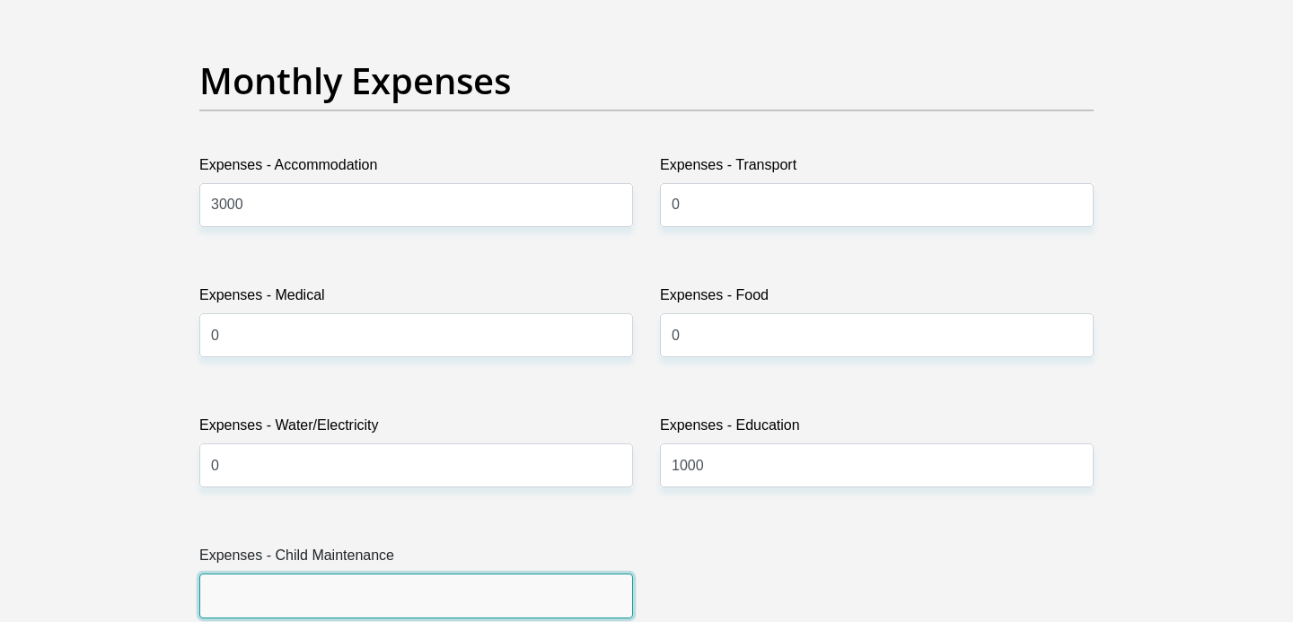
click at [506, 599] on input "Expenses - Child Maintenance" at bounding box center [416, 596] width 434 height 44
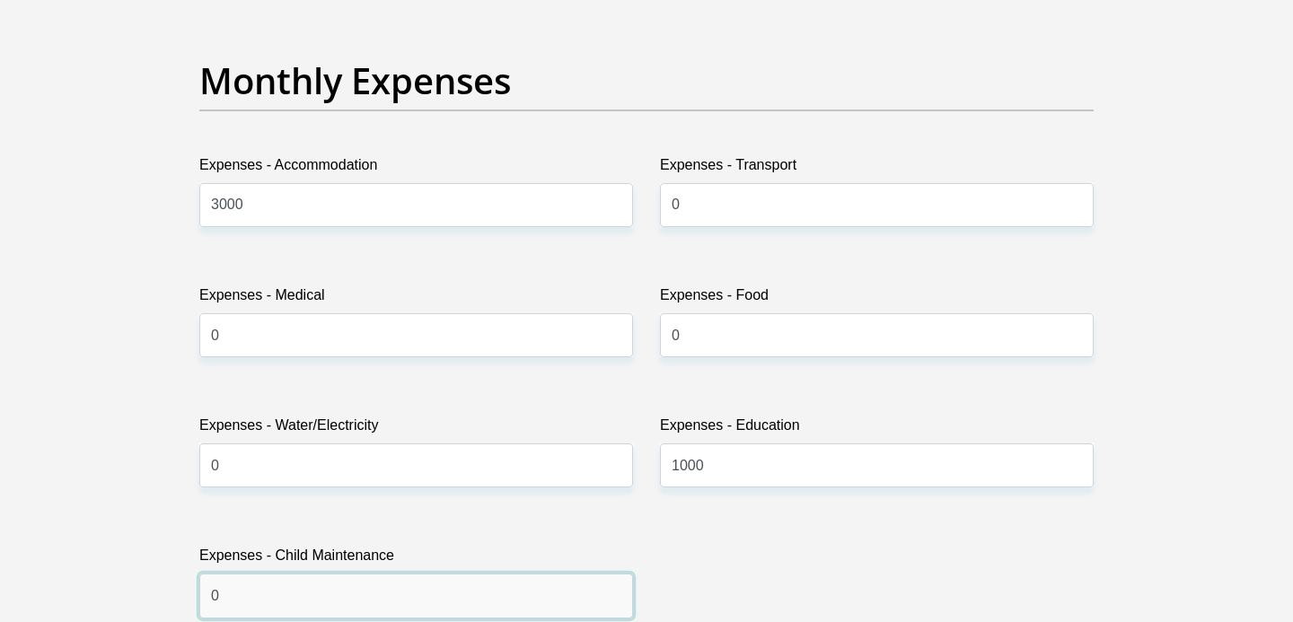
type input "0"
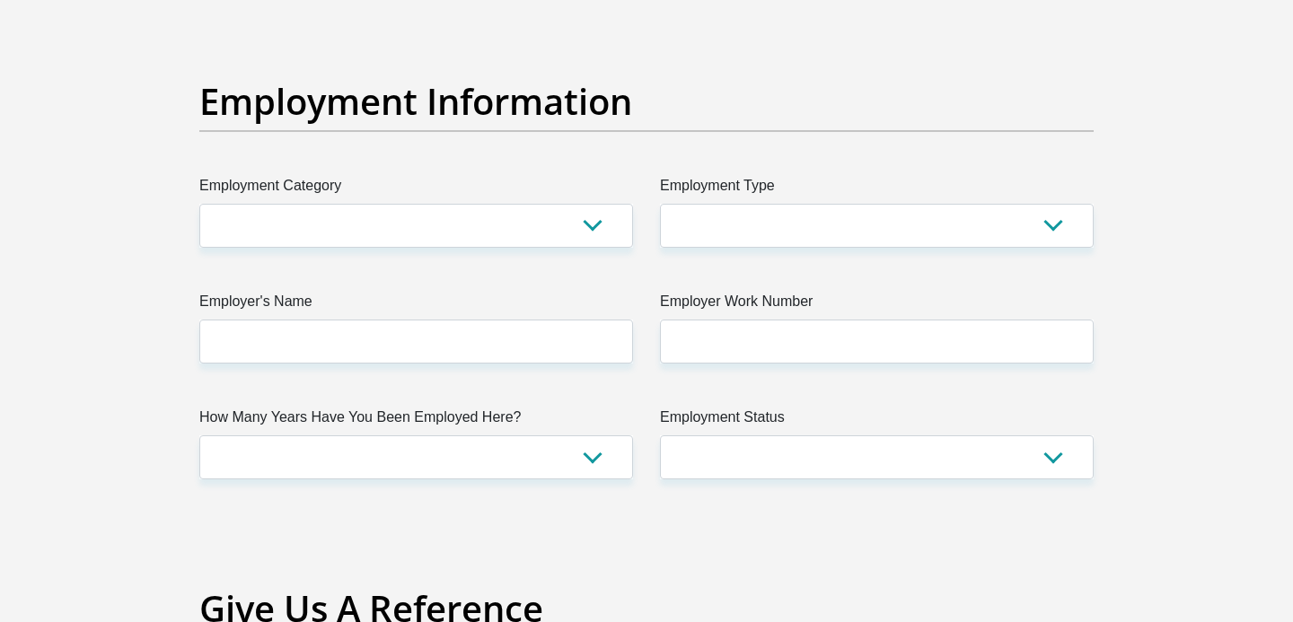
scroll to position [3233, 0]
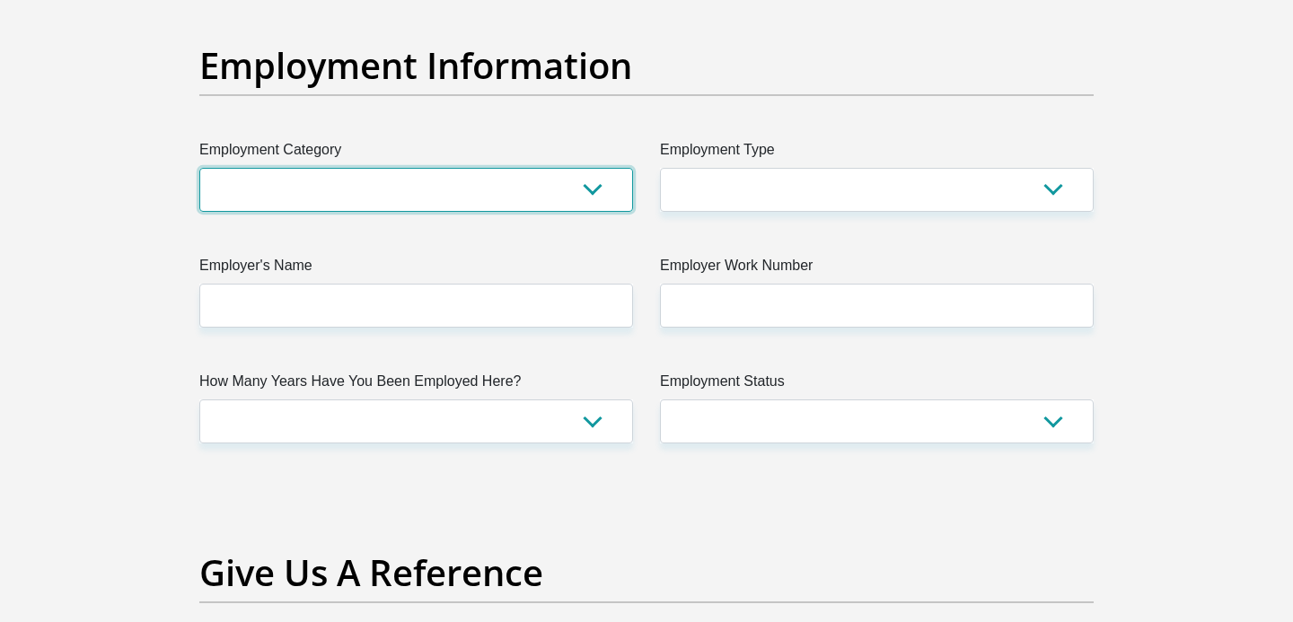
click at [604, 199] on select "AGRICULTURE ALCOHOL & TOBACCO CONSTRUCTION MATERIALS METALLURGY EQUIPMENT FOR R…" at bounding box center [416, 190] width 434 height 44
